Goal: Task Accomplishment & Management: Complete application form

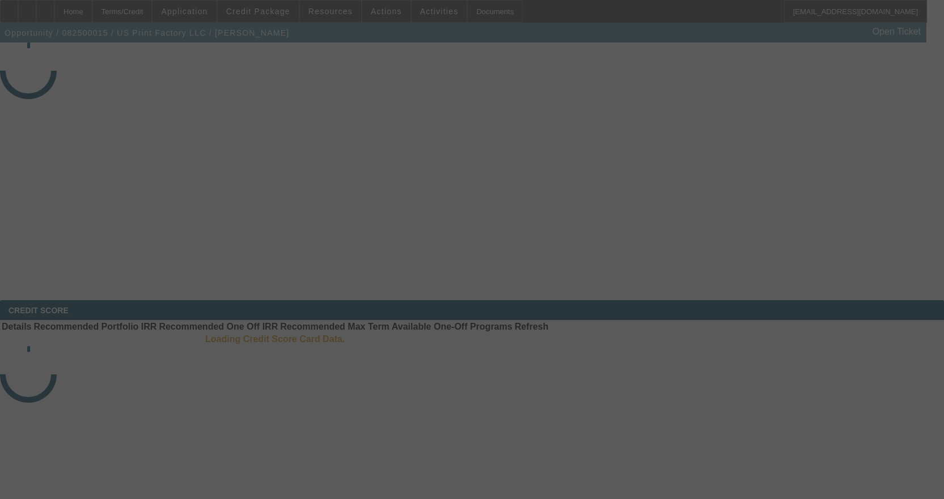
select select "3"
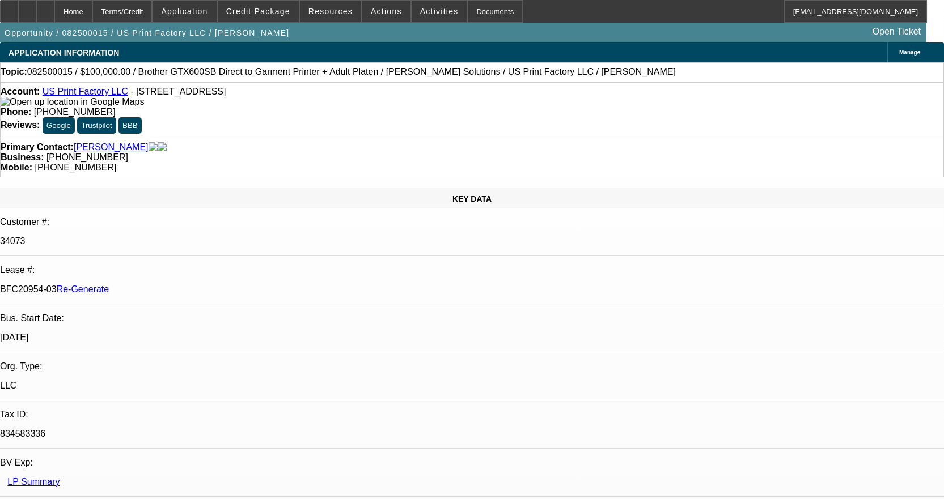
select select "0"
select select "2"
select select "0"
select select "6"
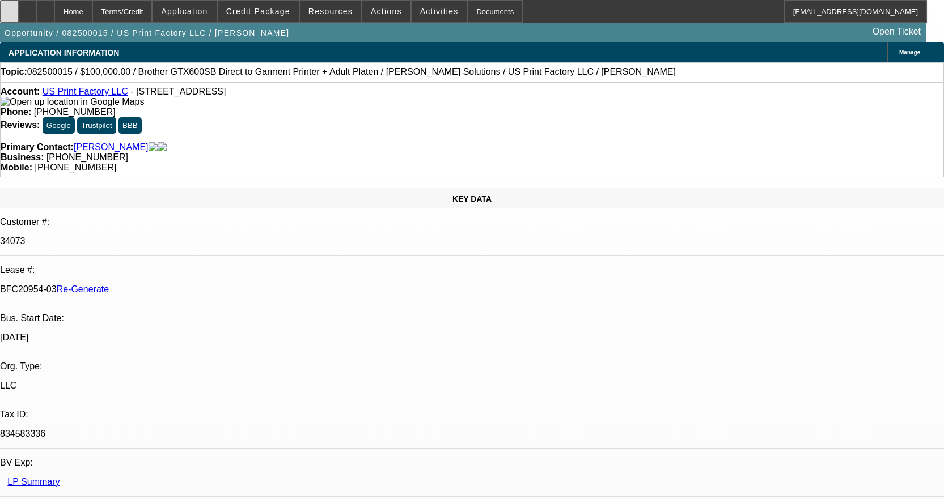
click at [13, 11] on div at bounding box center [9, 11] width 18 height 23
click at [432, 11] on span "Activities" at bounding box center [439, 11] width 39 height 9
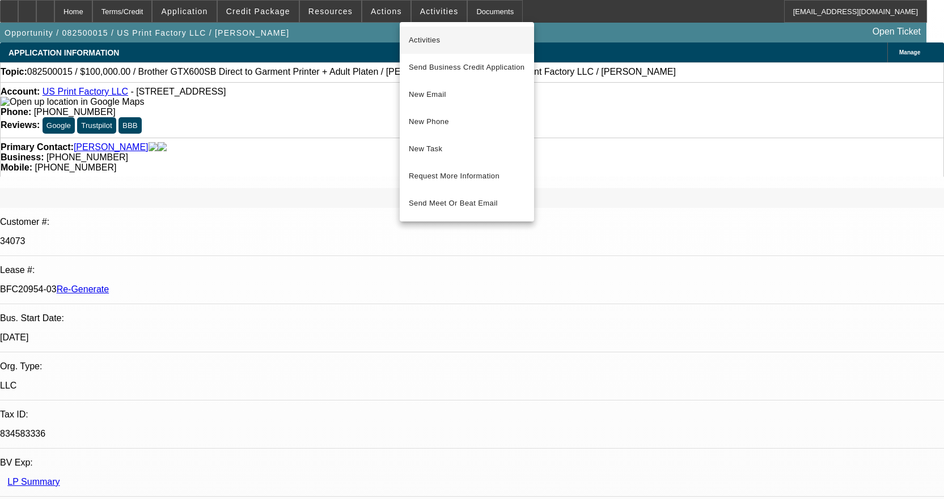
click at [425, 45] on span "Activities" at bounding box center [467, 40] width 116 height 14
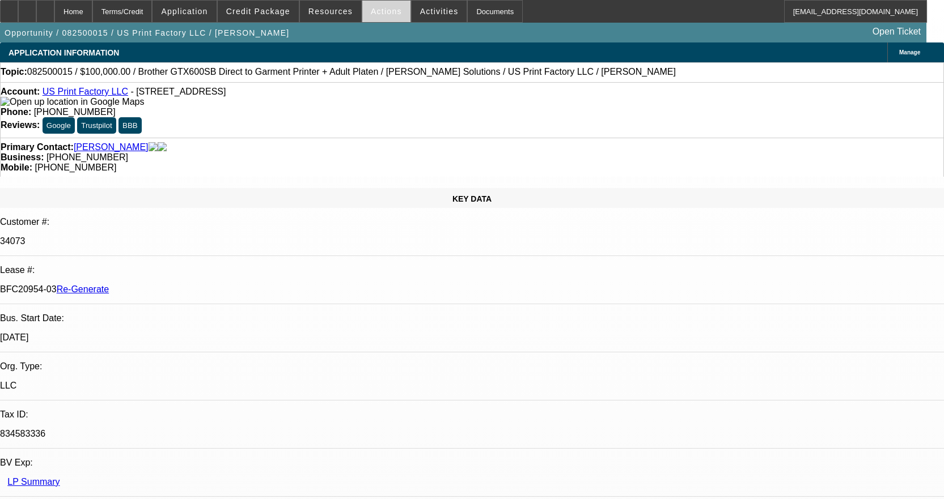
click at [386, 14] on span "Actions" at bounding box center [386, 11] width 31 height 9
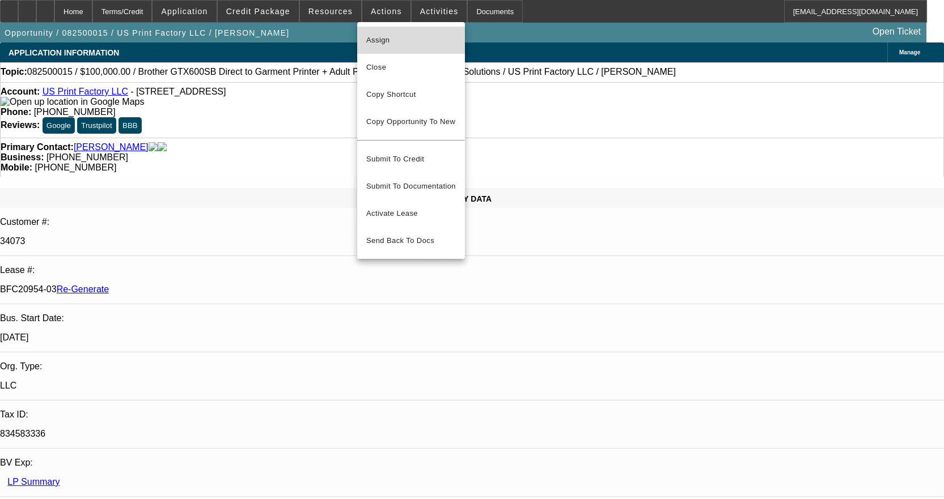
click at [388, 31] on button "Assign" at bounding box center [411, 40] width 108 height 27
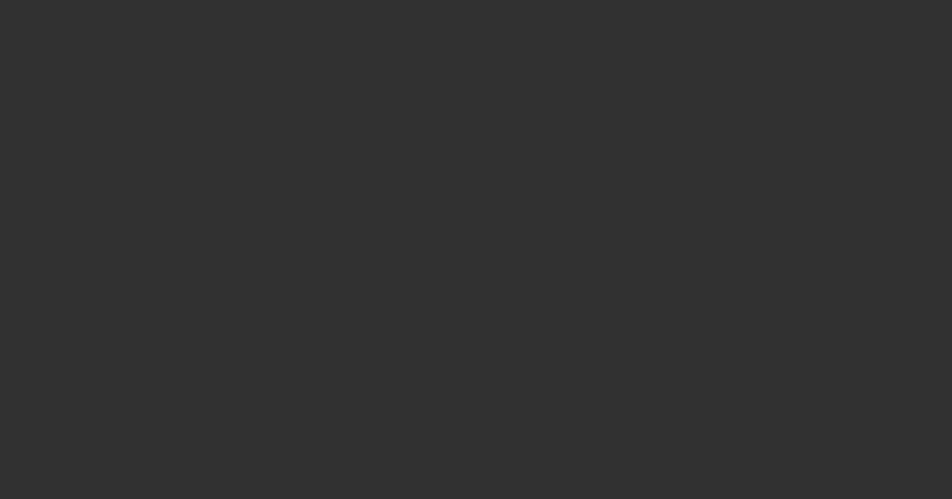
select select "3"
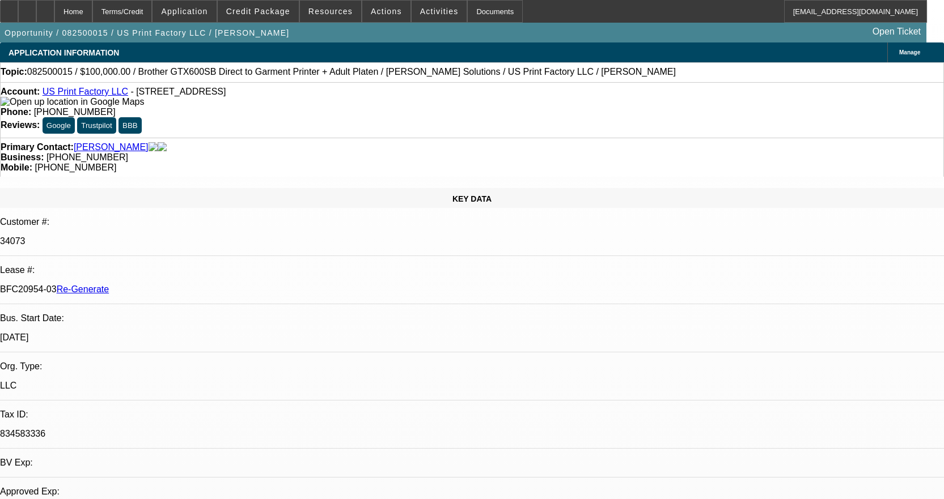
select select "0"
select select "2"
select select "0"
select select "6"
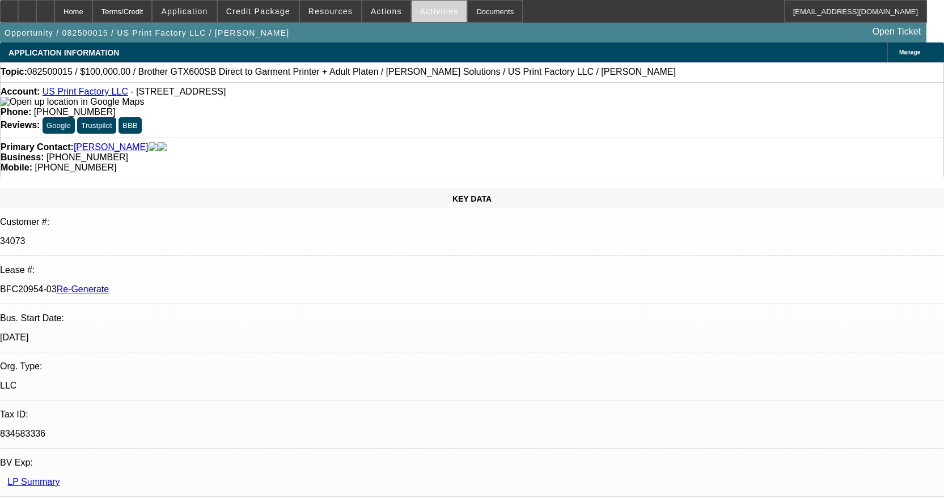
click at [420, 13] on span "Activities" at bounding box center [439, 11] width 39 height 9
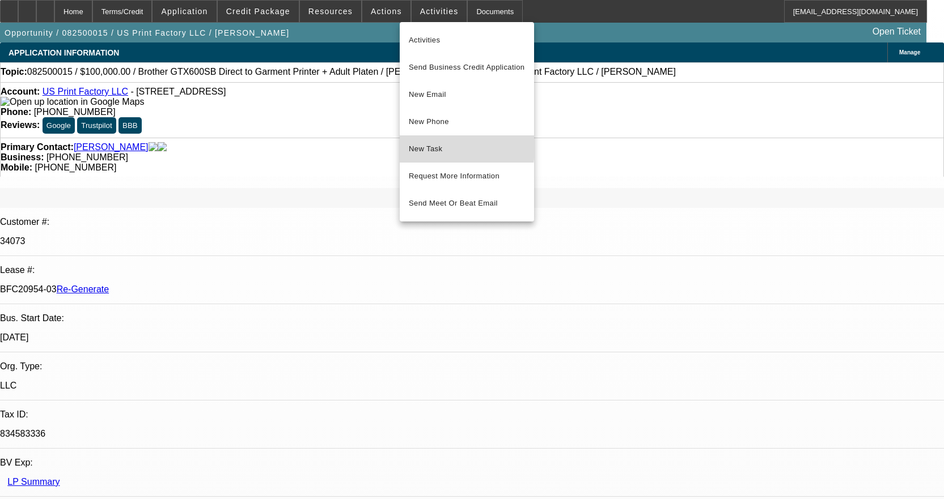
click at [422, 147] on span "New Task" at bounding box center [467, 149] width 116 height 14
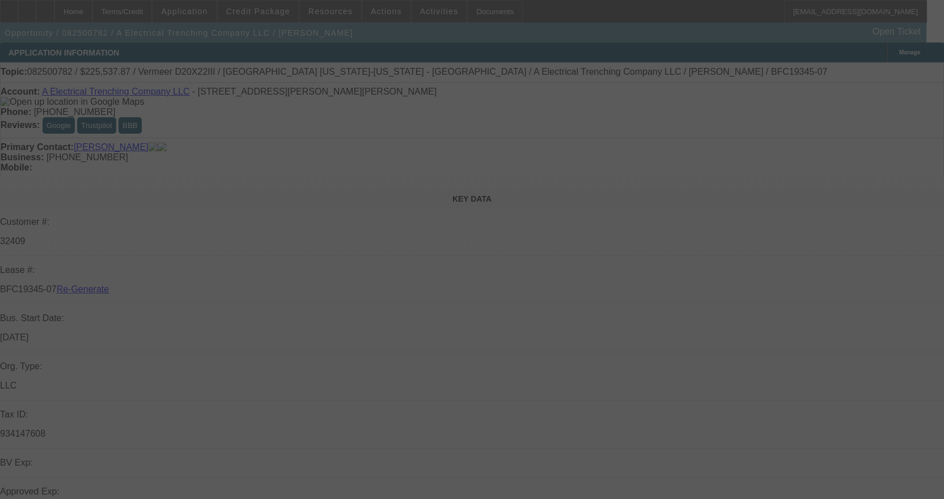
select select "3"
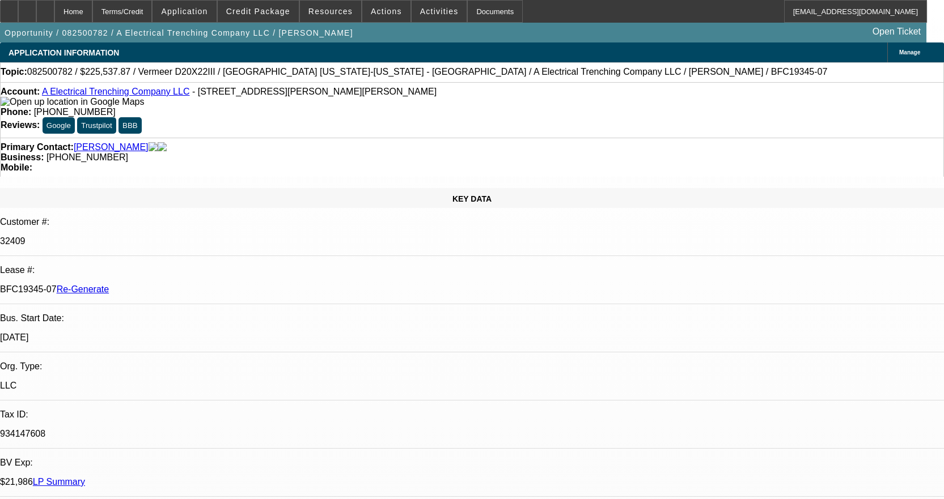
select select "0"
select select "3"
select select "0"
select select "6"
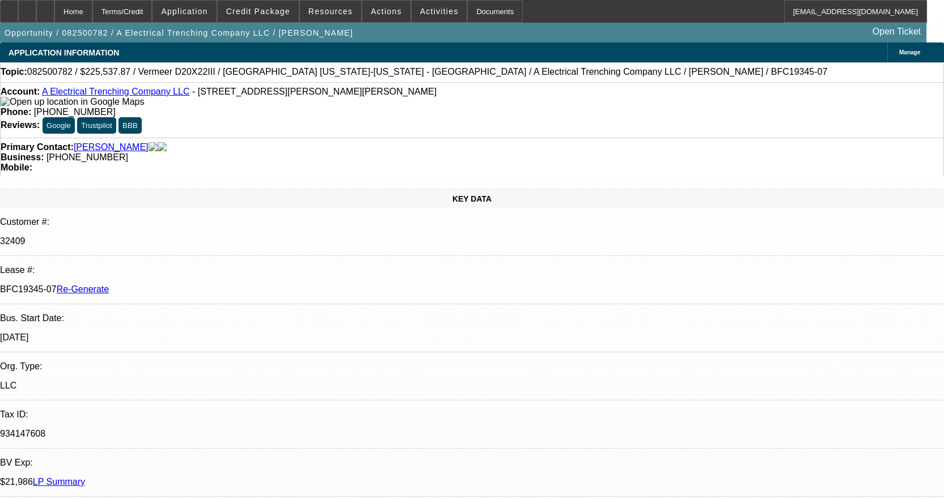
click at [131, 88] on div "Account: A Electrical Trenching Company LLC - 1174 Cormier Rd, Breaux Bridge, L…" at bounding box center [472, 110] width 944 height 56
click at [127, 94] on link "A Electrical Trenching Company LLC" at bounding box center [116, 92] width 148 height 10
click at [478, 8] on div "Documents" at bounding box center [495, 11] width 56 height 23
click at [273, 11] on span "Credit Package" at bounding box center [258, 11] width 64 height 9
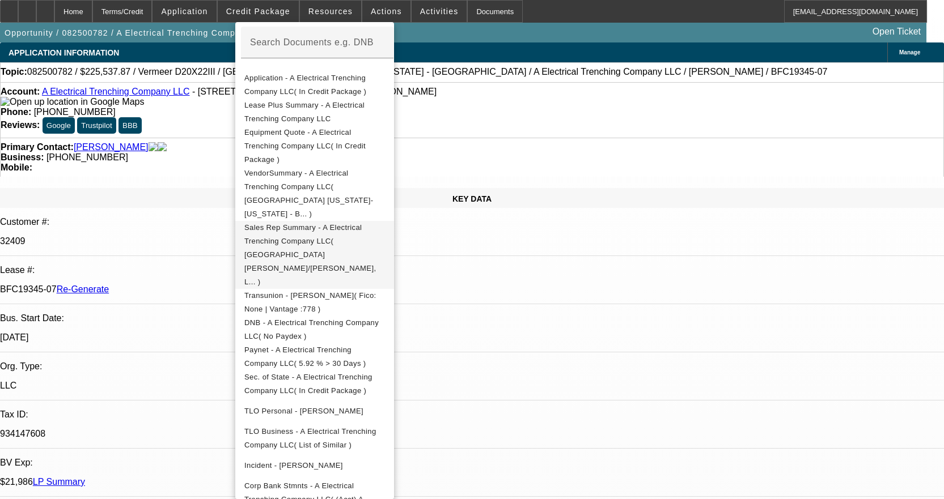
scroll to position [227, 0]
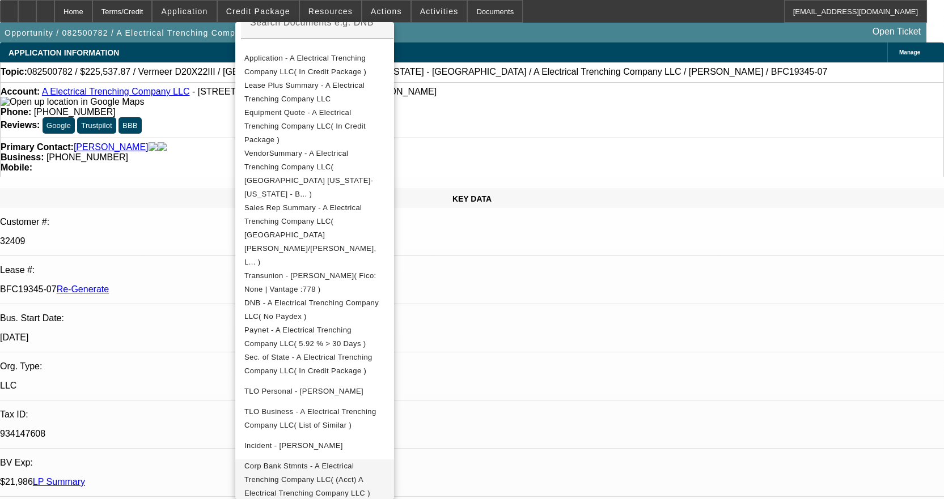
click at [385, 460] on span "Corp Bank Stmnts - A Electrical Trenching Company LLC( (Acct) A Electrical Tren…" at bounding box center [314, 480] width 141 height 41
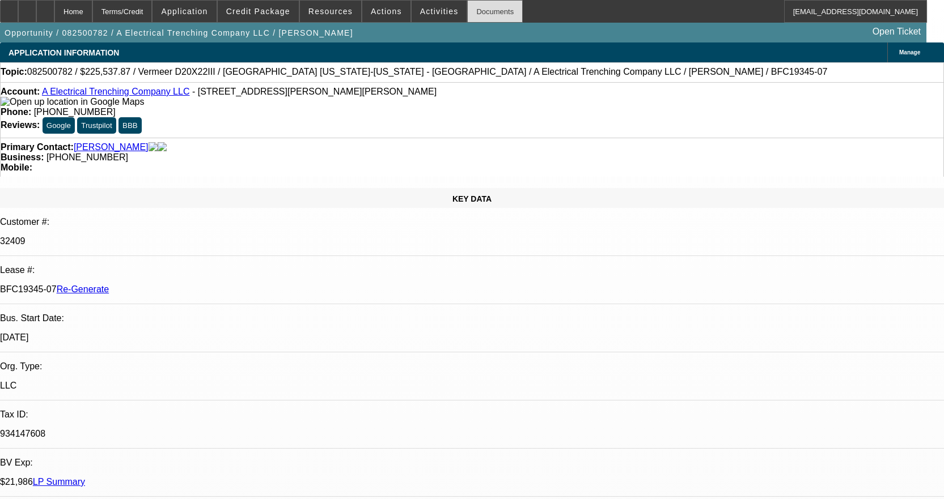
click at [471, 12] on div "Documents" at bounding box center [495, 11] width 56 height 23
click at [420, 11] on span "Activities" at bounding box center [439, 11] width 39 height 9
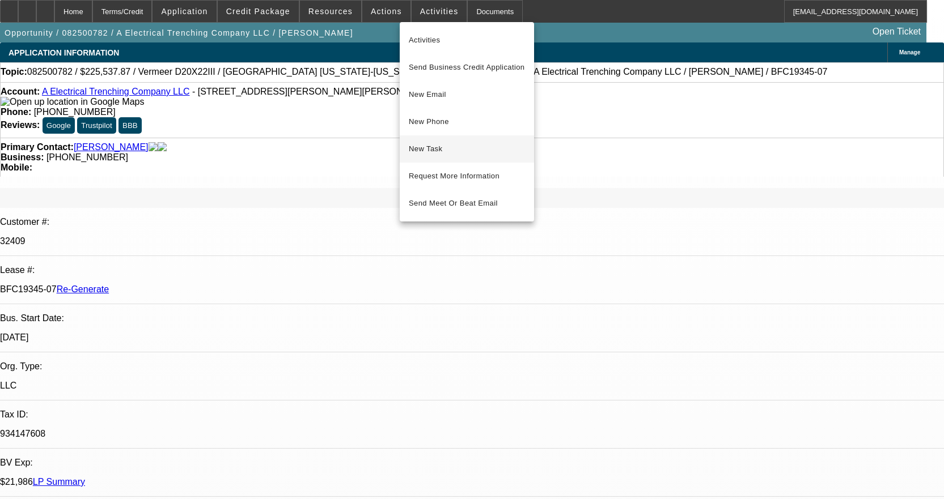
click at [447, 146] on span "New Task" at bounding box center [467, 149] width 116 height 14
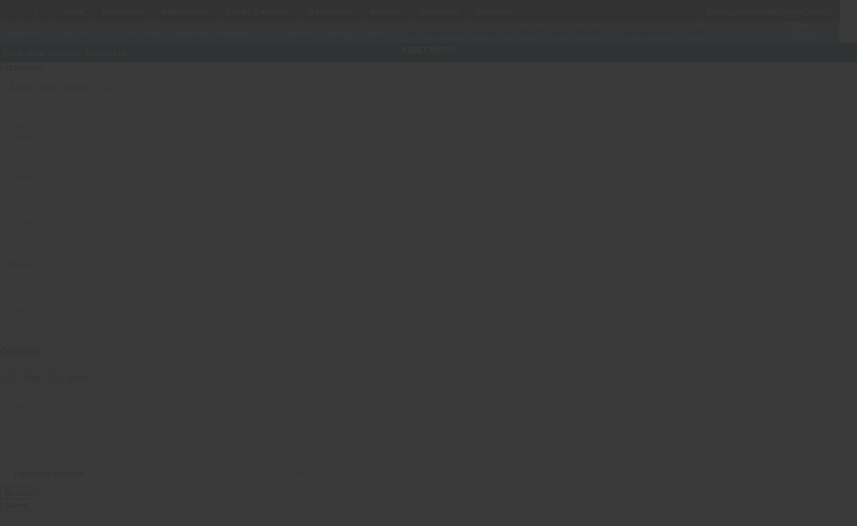
type input "[VEHICLE_IDENTIFICATION_NUMBER]"
type input "Vermeer"
type input "D20X22III"
radio input "true"
type textarea "Vermeer Directional Drill"
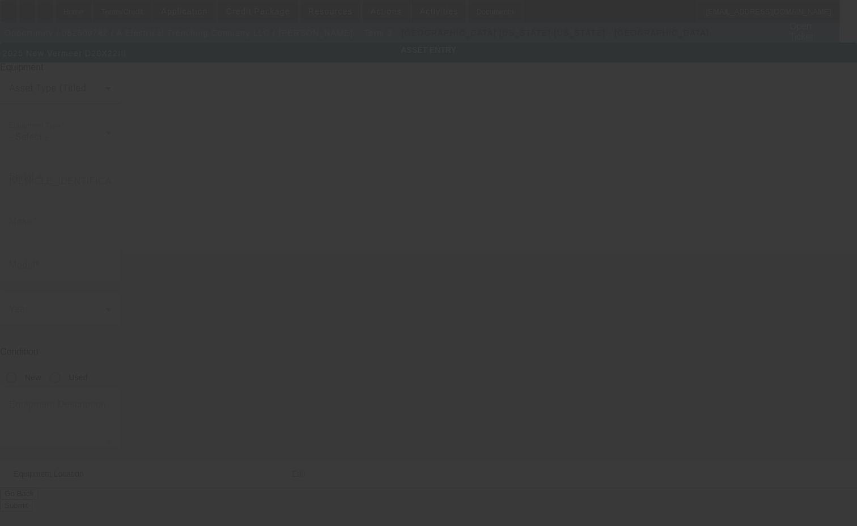
type input "[STREET_ADDRESS][PERSON_NAME]"
type input "[PERSON_NAME][GEOGRAPHIC_DATA]"
type input "70517"
type input "Saint [PERSON_NAME]"
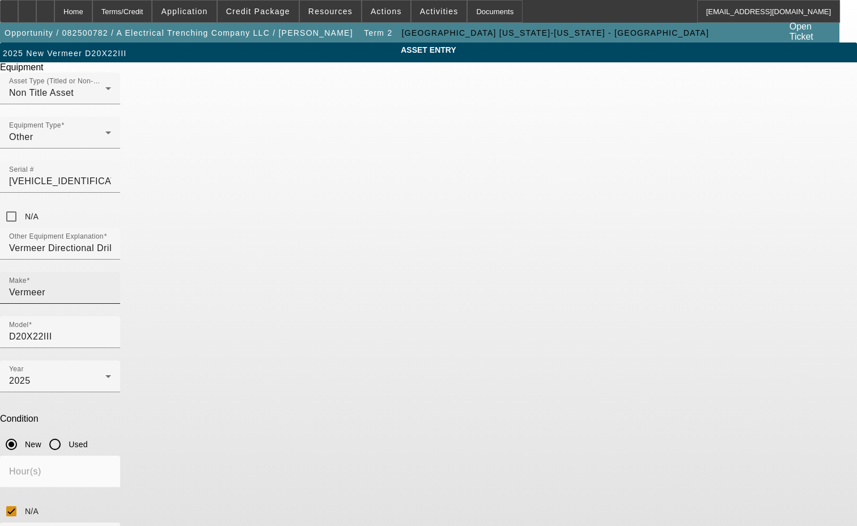
click at [111, 286] on input "Vermeer" at bounding box center [60, 293] width 102 height 14
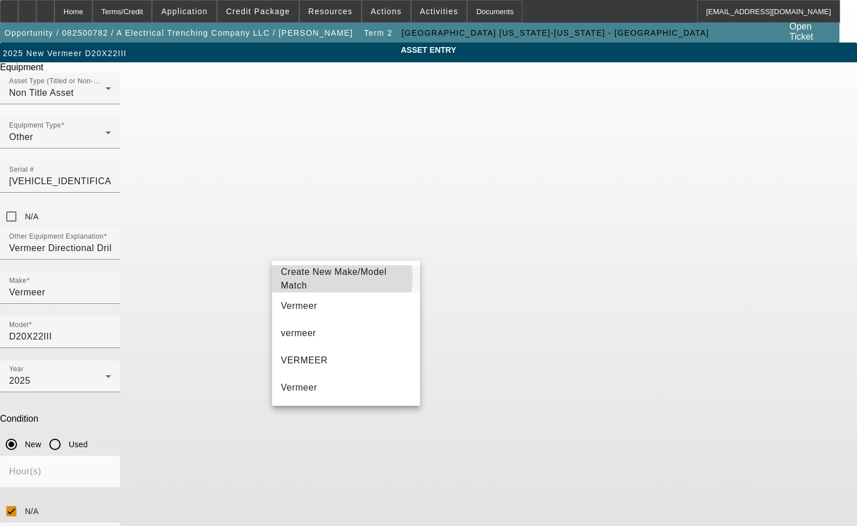
click at [329, 278] on span "Create New Make/Model Match" at bounding box center [334, 278] width 106 height 23
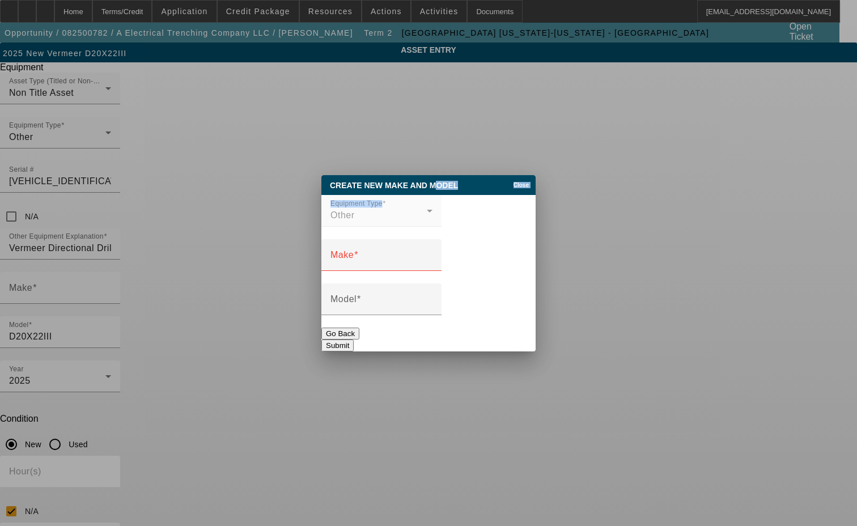
drag, startPoint x: 429, startPoint y: 173, endPoint x: 439, endPoint y: 203, distance: 32.3
click at [438, 212] on div "Create New Make and Model Close Equipment Type Other Make Model Go Back Submit" at bounding box center [428, 263] width 214 height 176
click at [381, 265] on input "Make" at bounding box center [381, 260] width 102 height 14
type input "Vermeer"
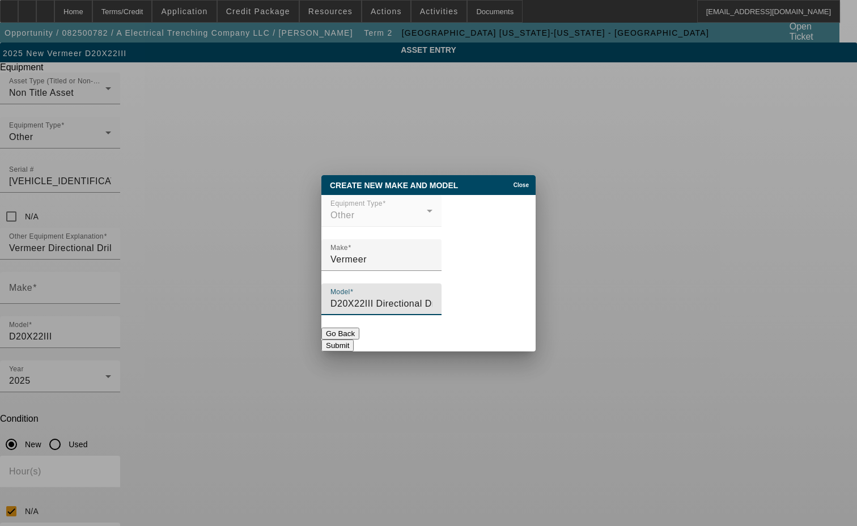
type input "D20X22III Directional Drill"
click at [354, 341] on button "Submit" at bounding box center [337, 345] width 32 height 12
type input "Vermeer"
type input "D20X22III Directional Drill"
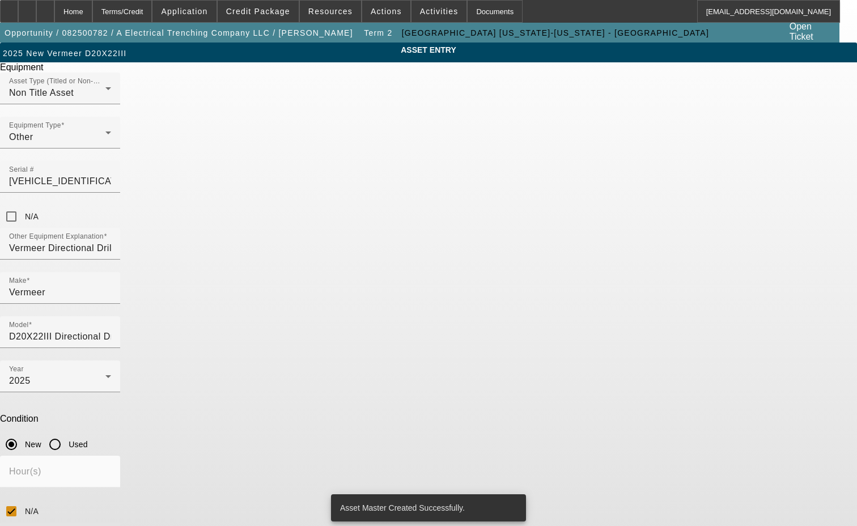
drag, startPoint x: 363, startPoint y: 387, endPoint x: 232, endPoint y: 403, distance: 132.4
click at [232, 403] on div "ASSET ENTRY Delete asset Equipment Asset Type (Titled or Non-Titled) Non Title …" at bounding box center [428, 344] width 857 height 602
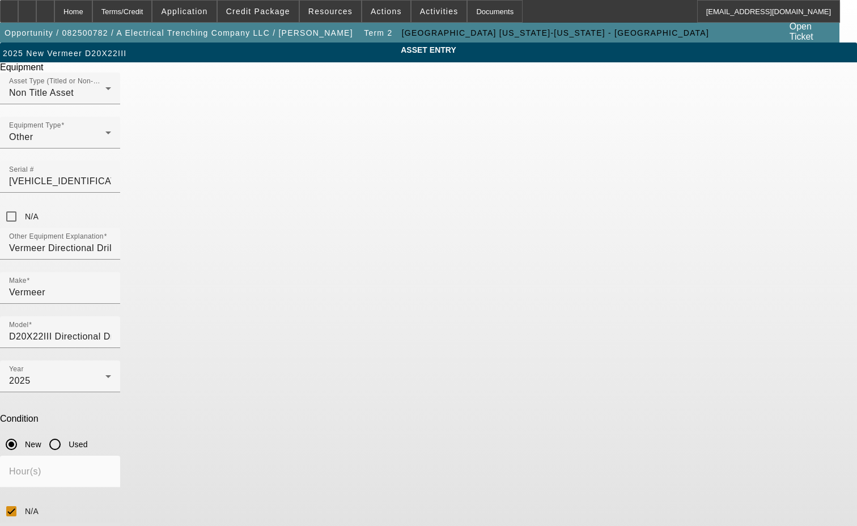
type textarea "includes all accessories, attachments and options"
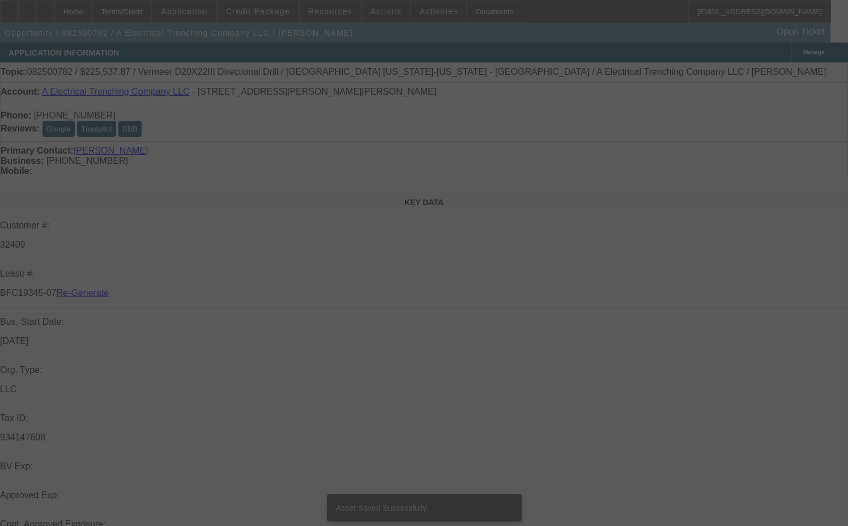
select select "3"
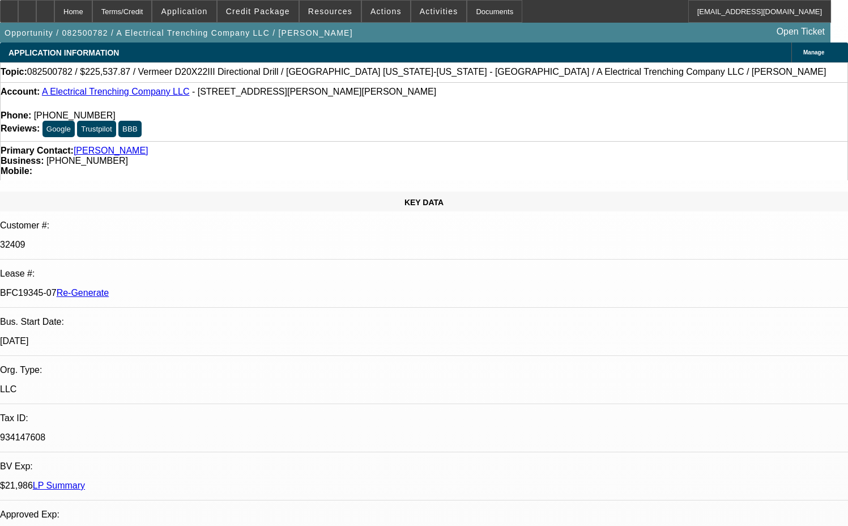
select select "0"
select select "3"
select select "0"
select select "6"
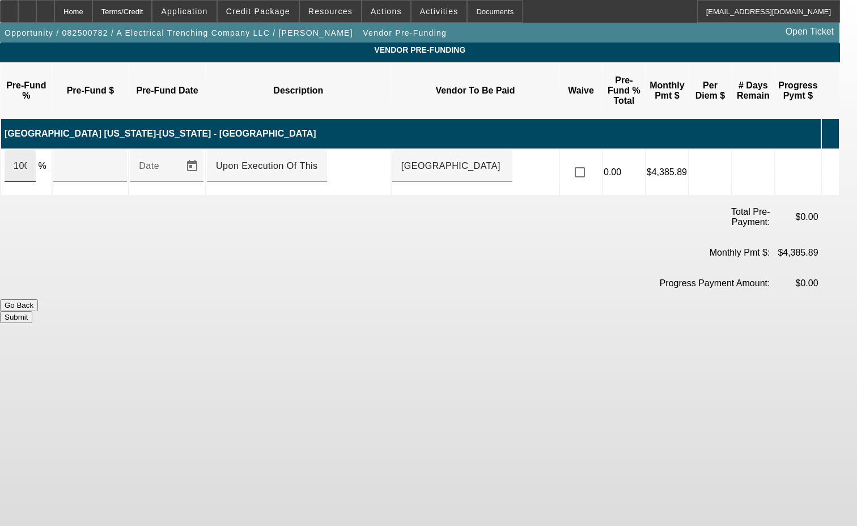
click at [27, 159] on input "100" at bounding box center [20, 166] width 13 height 14
type input "$225,537.87"
click at [254, 159] on input "Upon Execution Of This Agreement" at bounding box center [267, 166] width 102 height 14
type input "Upon execution of this agreement"
click at [32, 311] on button "Submit" at bounding box center [16, 317] width 32 height 12
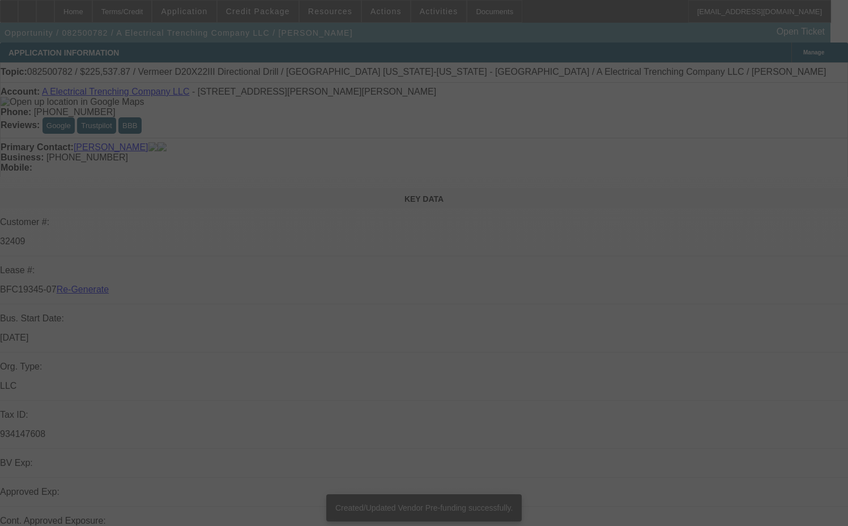
select select "3"
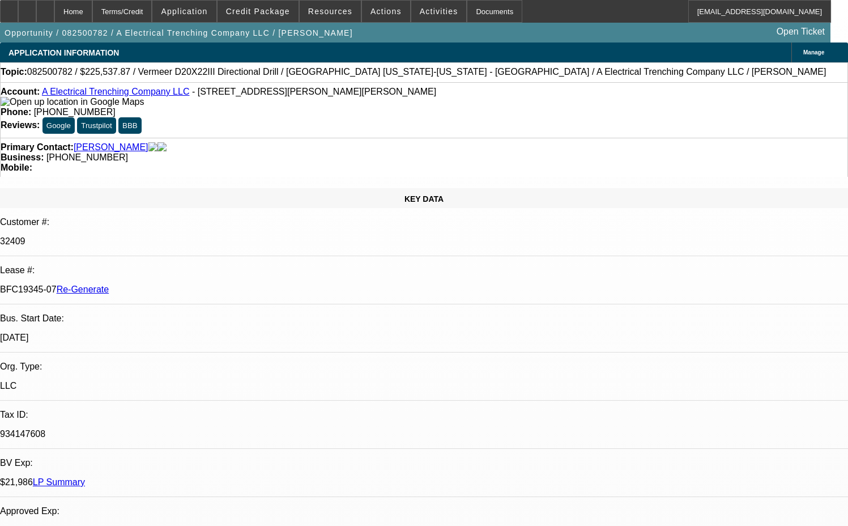
select select "0"
select select "3"
select select "0"
select select "6"
